Goal: Go to known website: Access a specific website the user already knows

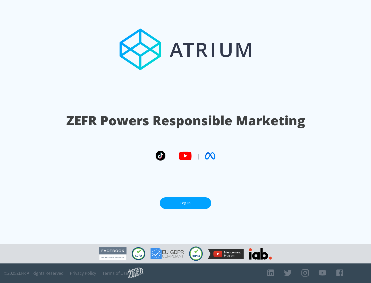
click at [186, 203] on link "Log In" at bounding box center [186, 204] width 52 height 12
